Goal: Subscribe to service/newsletter

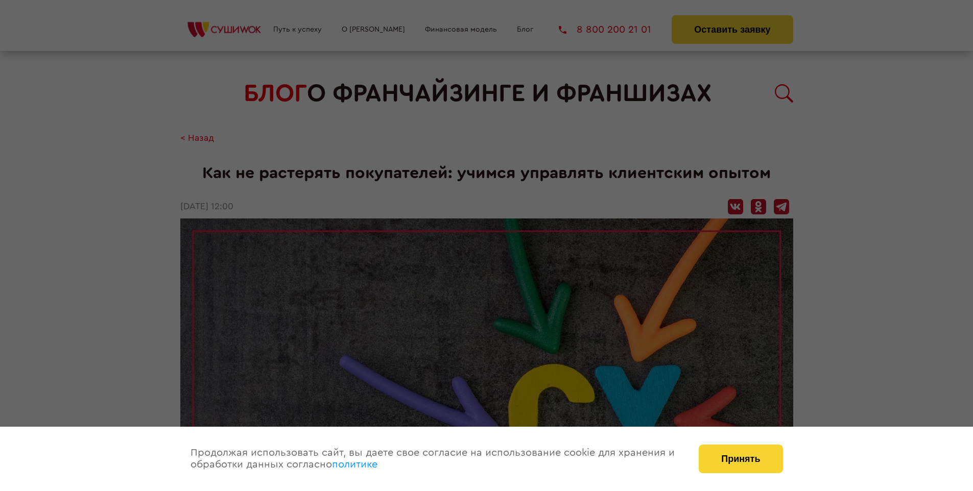
scroll to position [1102, 0]
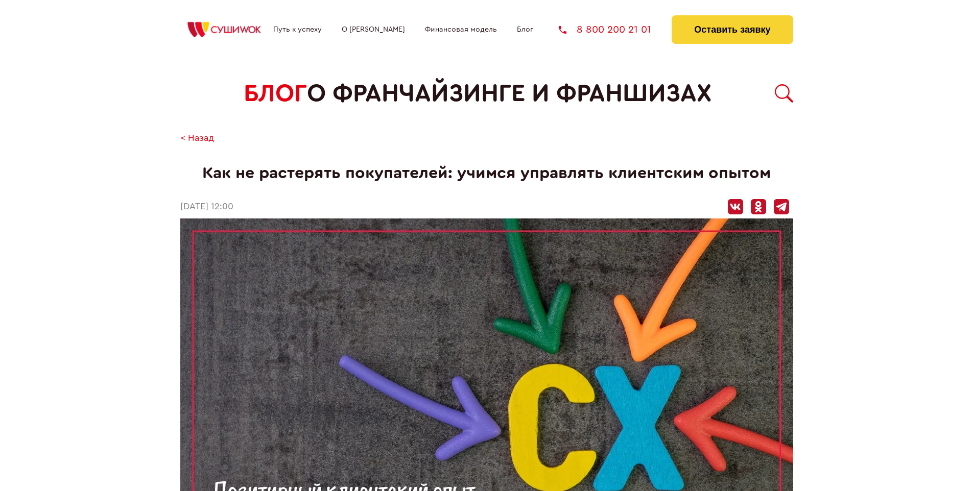
scroll to position [1102, 0]
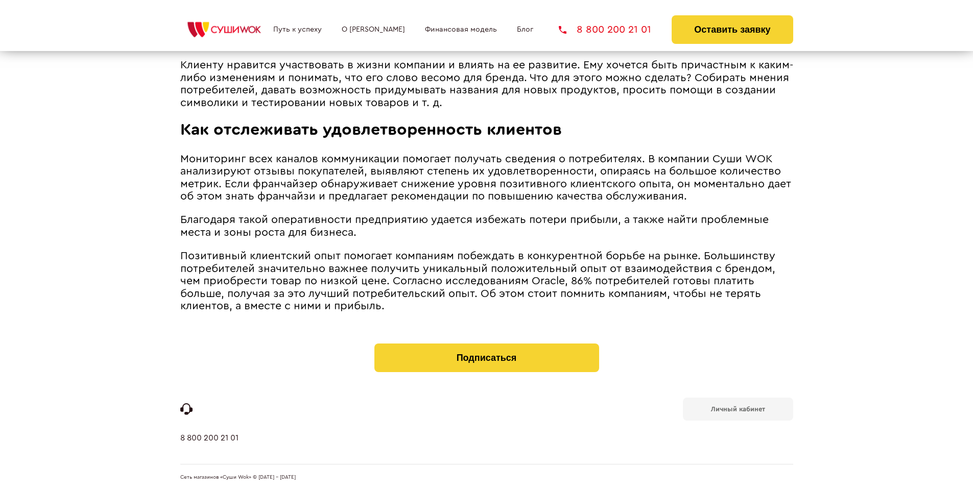
click at [737, 408] on b "Личный кабинет" at bounding box center [738, 409] width 54 height 7
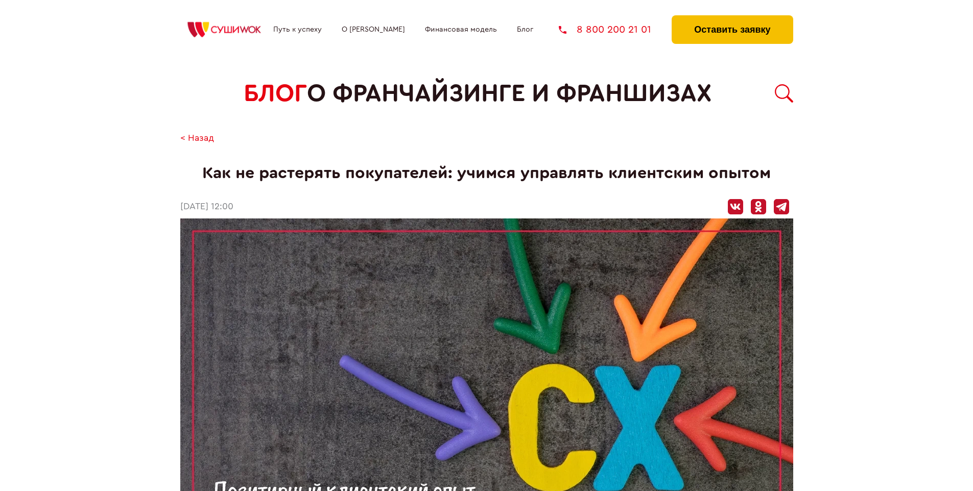
click at [732, 18] on button "Оставить заявку" at bounding box center [731, 29] width 121 height 29
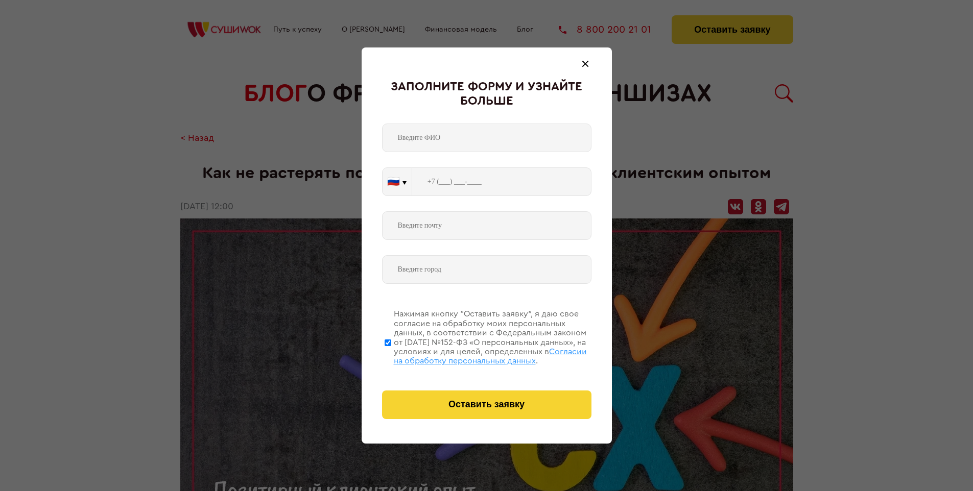
click at [473, 355] on span "Согласии на обработку персональных данных" at bounding box center [490, 356] width 193 height 17
click at [391, 355] on input "Нажимая кнопку “Оставить заявку”, я даю свое согласие на обработку моих персона…" at bounding box center [387, 343] width 7 height 82
checkbox input "false"
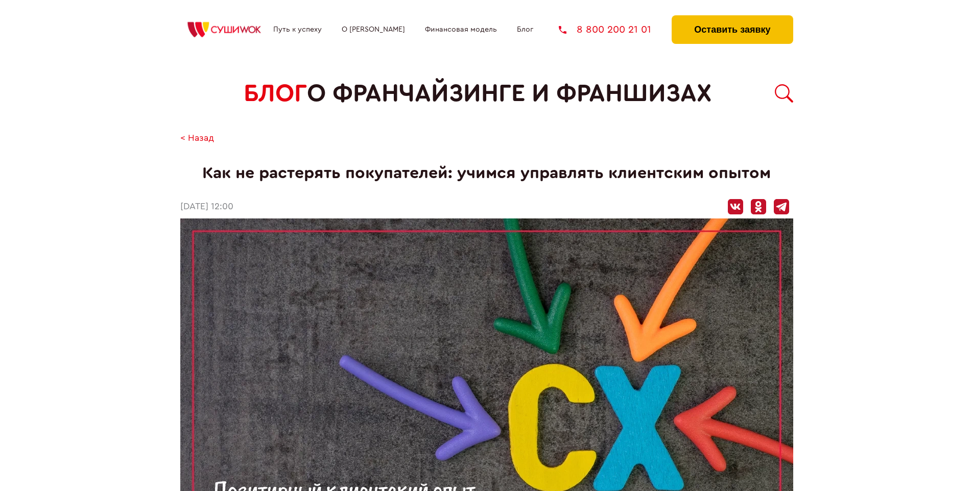
click at [732, 18] on button "Оставить заявку" at bounding box center [731, 29] width 121 height 29
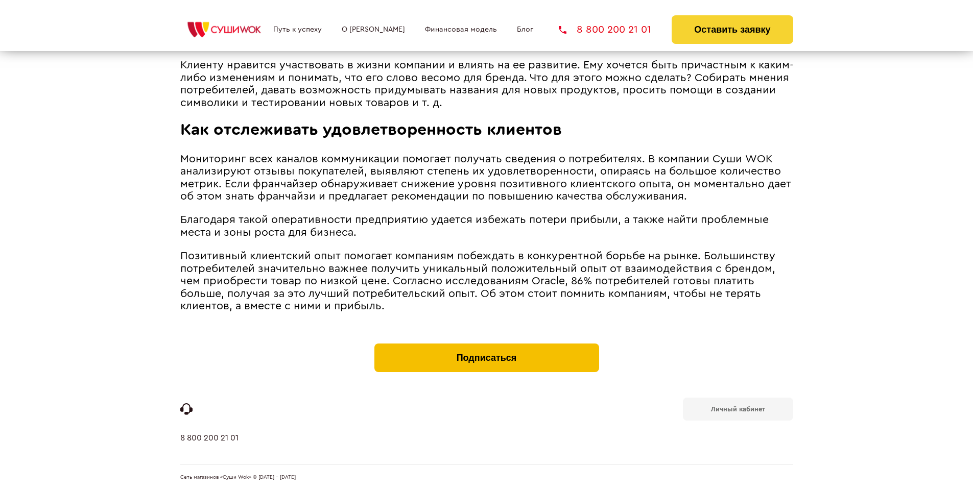
click at [486, 346] on button "Подписаться" at bounding box center [486, 358] width 225 height 29
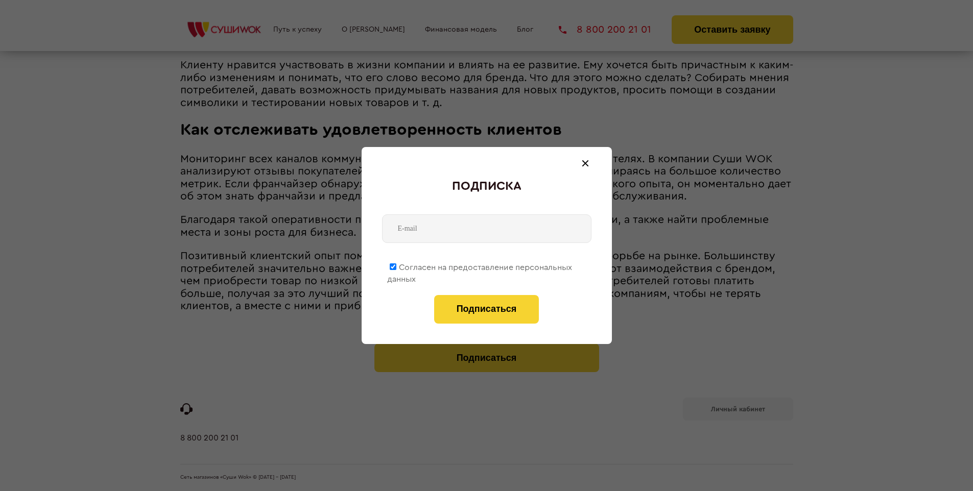
click at [480, 265] on span "Согласен на предоставление персональных данных" at bounding box center [479, 273] width 185 height 20
click at [396, 265] on input "Согласен на предоставление персональных данных" at bounding box center [393, 266] width 7 height 7
checkbox input "false"
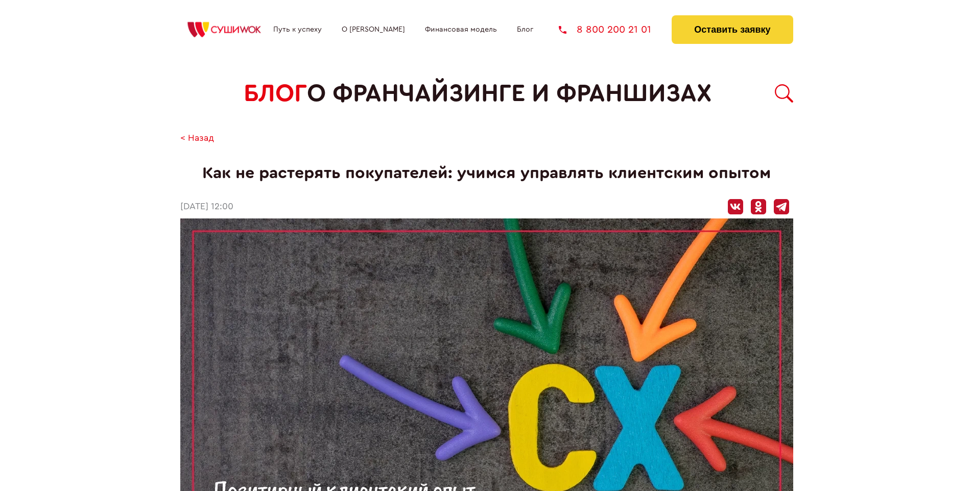
scroll to position [1102, 0]
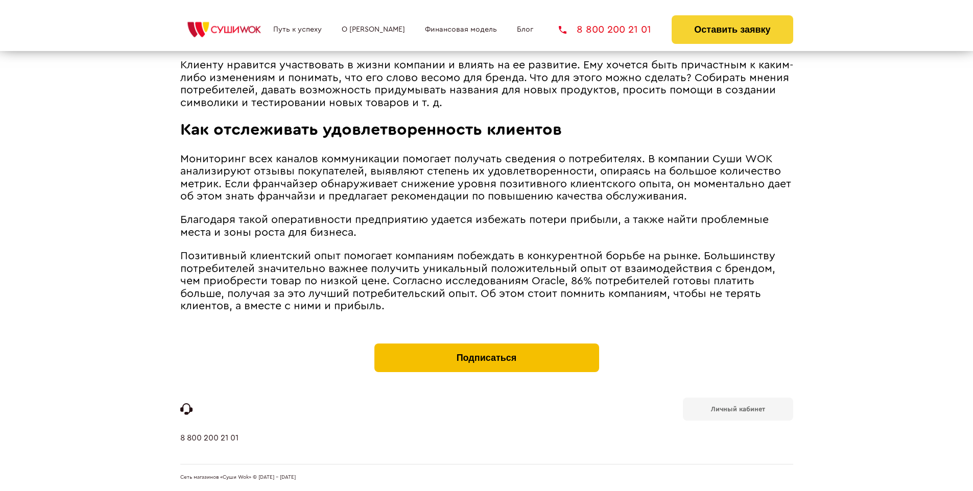
click at [486, 346] on button "Подписаться" at bounding box center [486, 358] width 225 height 29
